Goal: Information Seeking & Learning: Learn about a topic

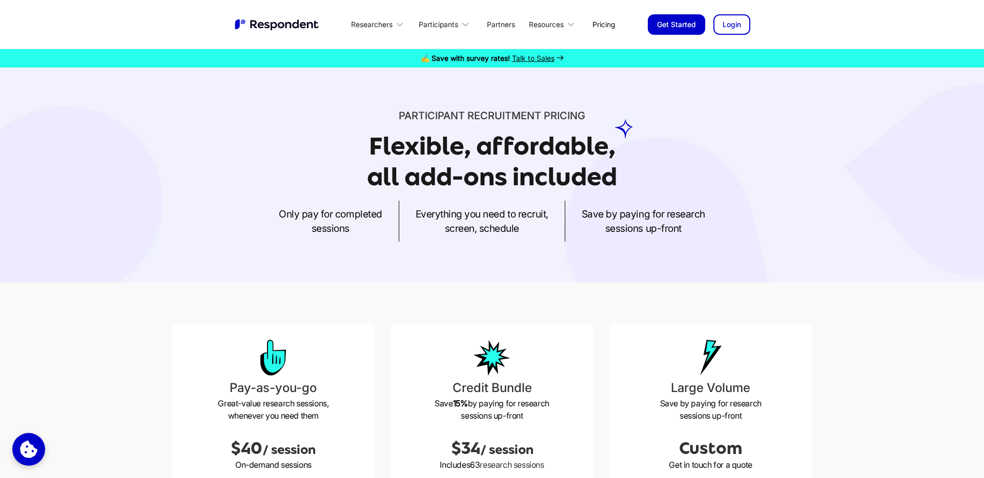
click at [600, 24] on link "Pricing" at bounding box center [603, 24] width 39 height 24
click at [534, 54] on span "Talk to Sales" at bounding box center [533, 58] width 43 height 9
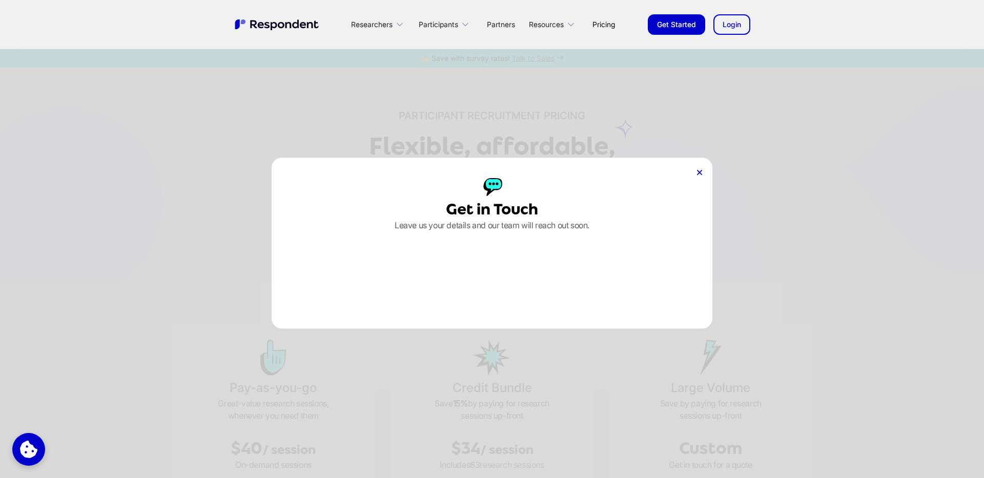
click at [697, 170] on icon at bounding box center [699, 172] width 5 height 5
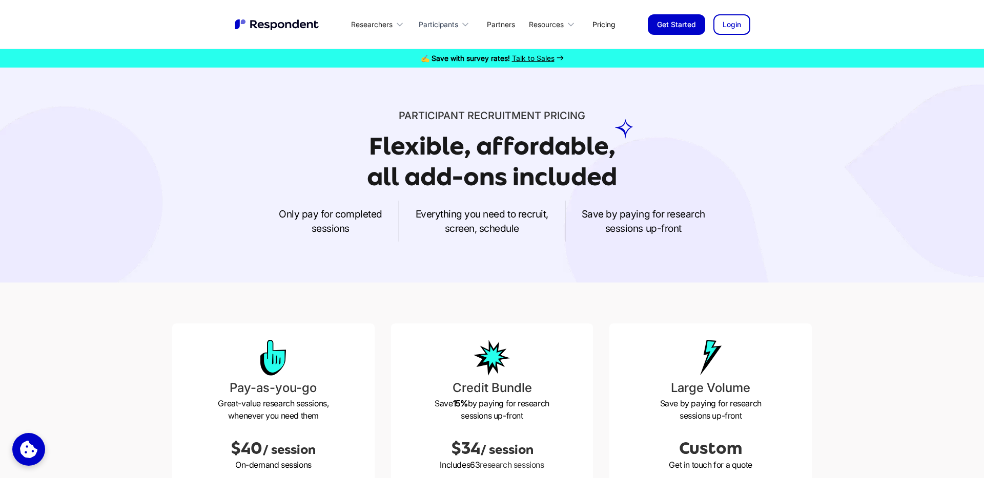
click at [437, 25] on div "Participants" at bounding box center [438, 24] width 39 height 10
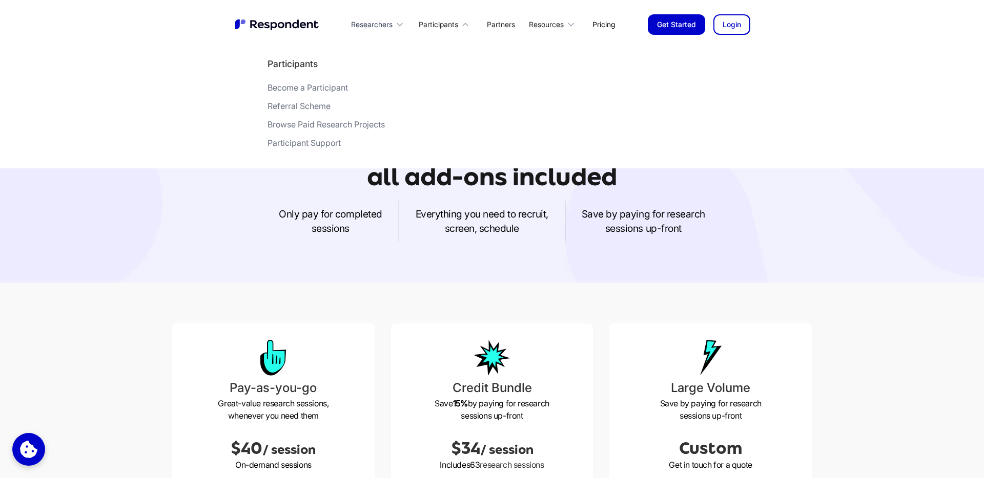
click at [370, 27] on div "Researchers" at bounding box center [371, 24] width 41 height 10
click at [308, 88] on div "Recruit Research Participants" at bounding box center [325, 87] width 111 height 10
